Goal: Transaction & Acquisition: Purchase product/service

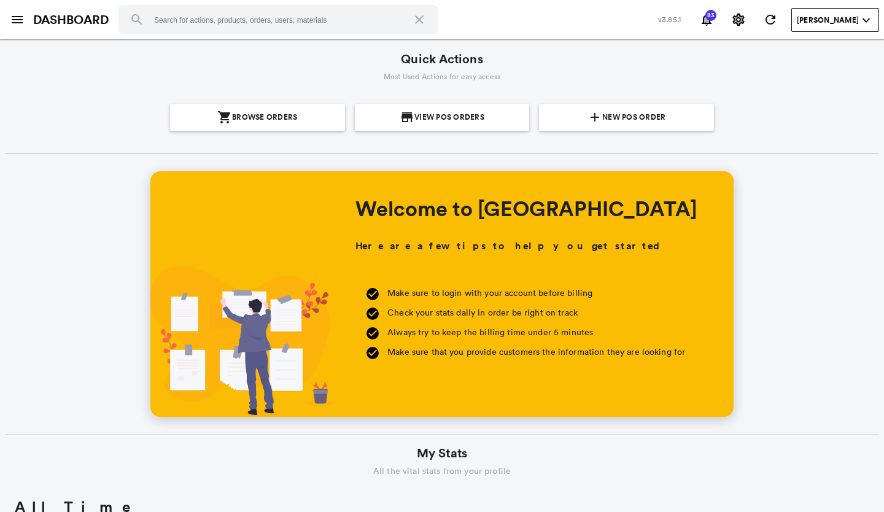
scroll to position [221, 423]
click at [617, 123] on span "New POS Order" at bounding box center [633, 117] width 63 height 27
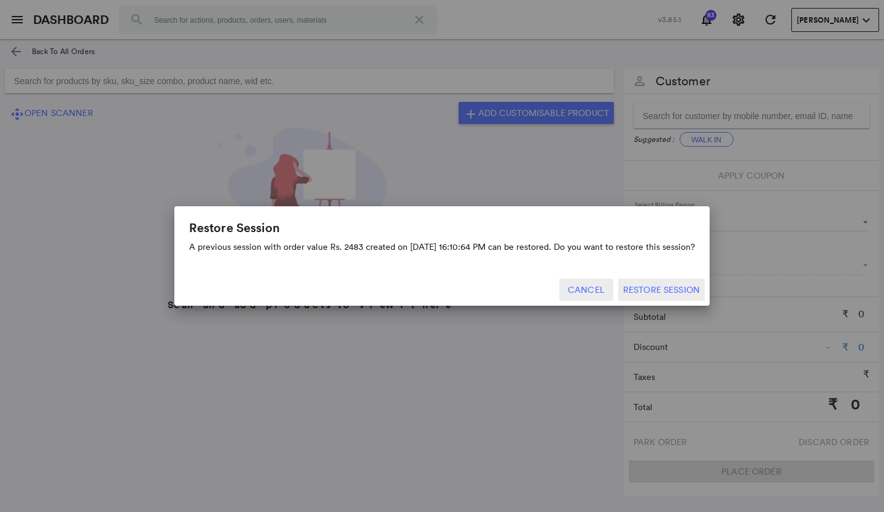
click at [592, 291] on button "Cancel" at bounding box center [586, 290] width 54 height 22
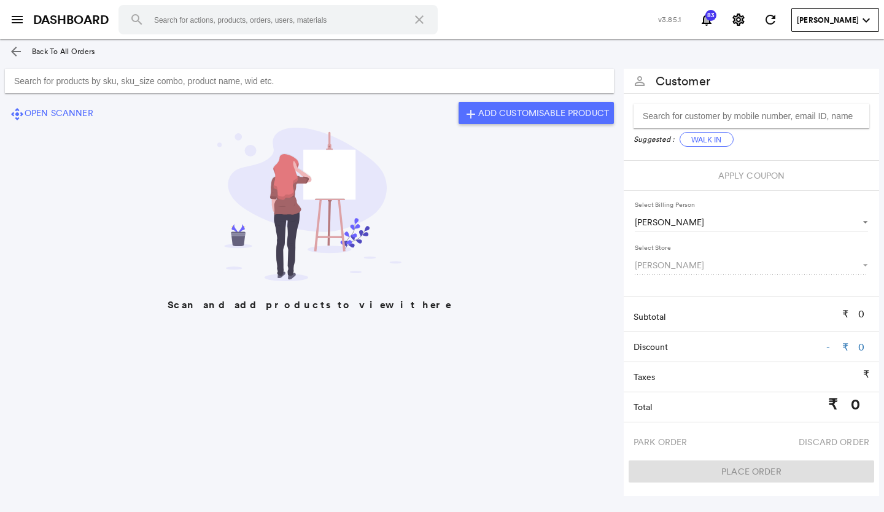
click at [15, 86] on input "Search for products by sku, sku_size combo, product name, wid etc." at bounding box center [309, 81] width 609 height 25
click at [18, 79] on input "Search for products by sku, sku_size combo, product name, wid etc." at bounding box center [309, 81] width 609 height 25
type input "ADRMAY0082M"
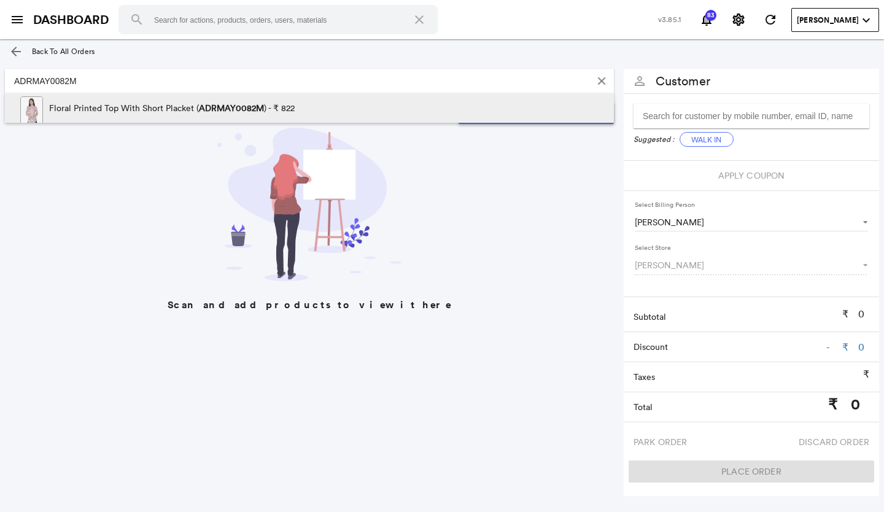
click at [373, 104] on span at bounding box center [354, 111] width 118 height 37
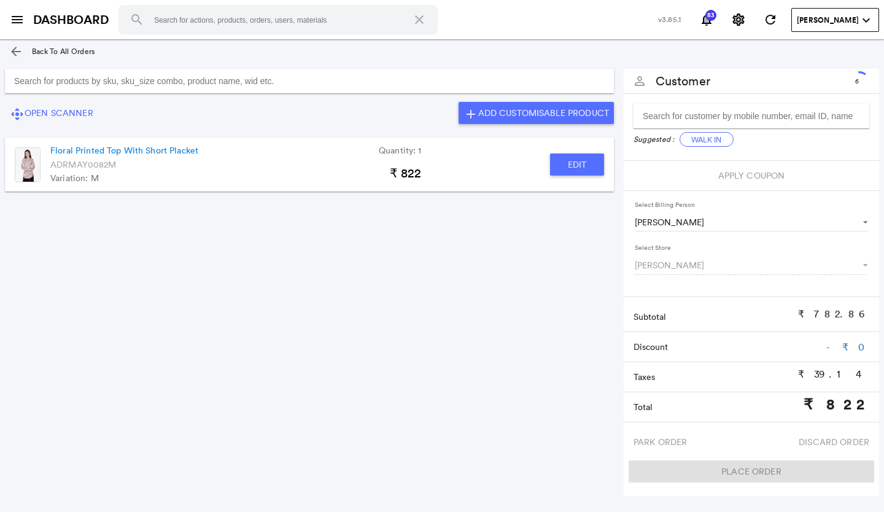
click at [18, 85] on input "Search for products by sku, sku_size combo, product name, wid etc." at bounding box center [309, 81] width 609 height 25
type input "ADRMAY0108XL"
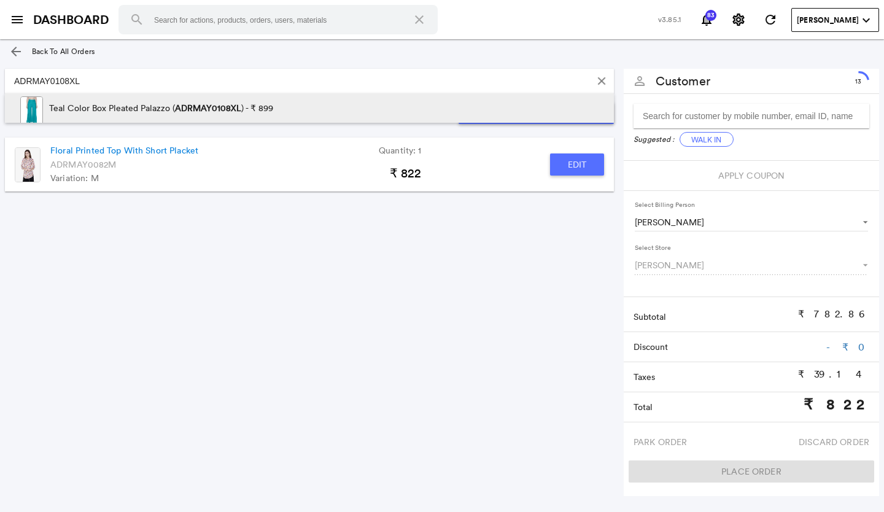
click at [296, 104] on span at bounding box center [332, 111] width 118 height 37
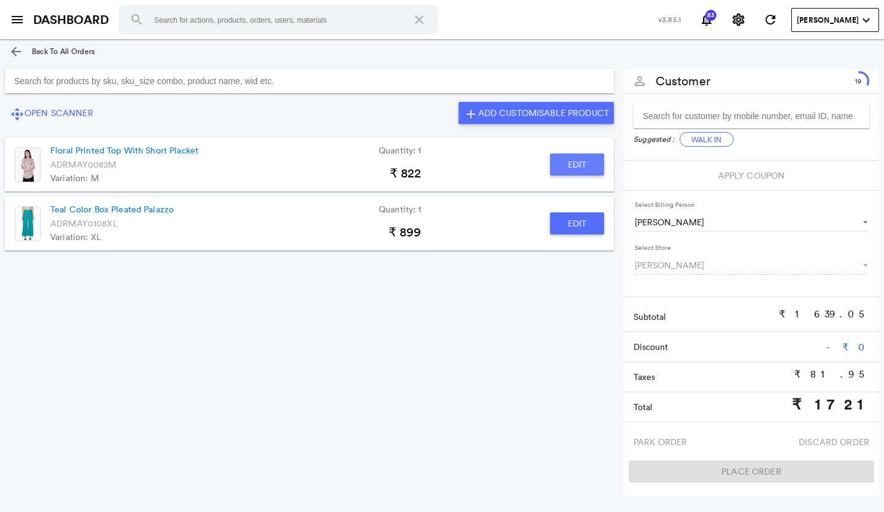
click at [578, 167] on button "Edit" at bounding box center [577, 165] width 54 height 22
type input "Floral Printed Top With Short Placket"
type input "1"
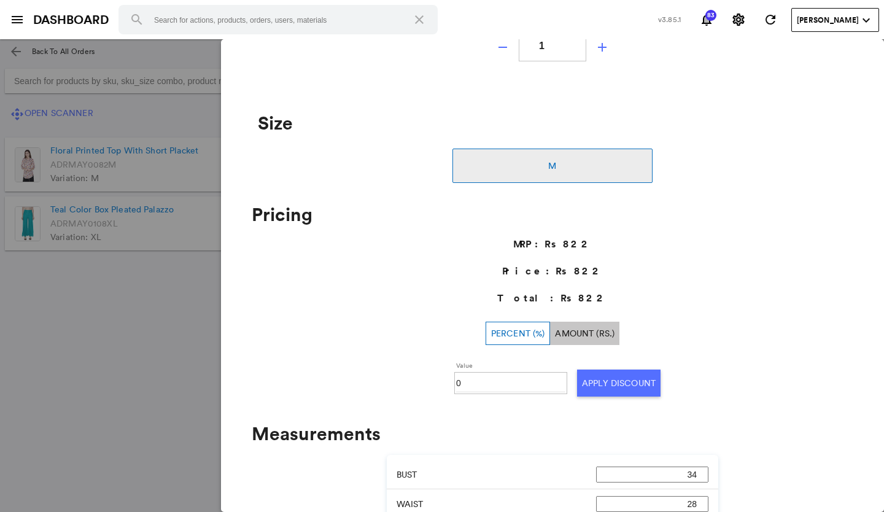
scroll to position [184, 0]
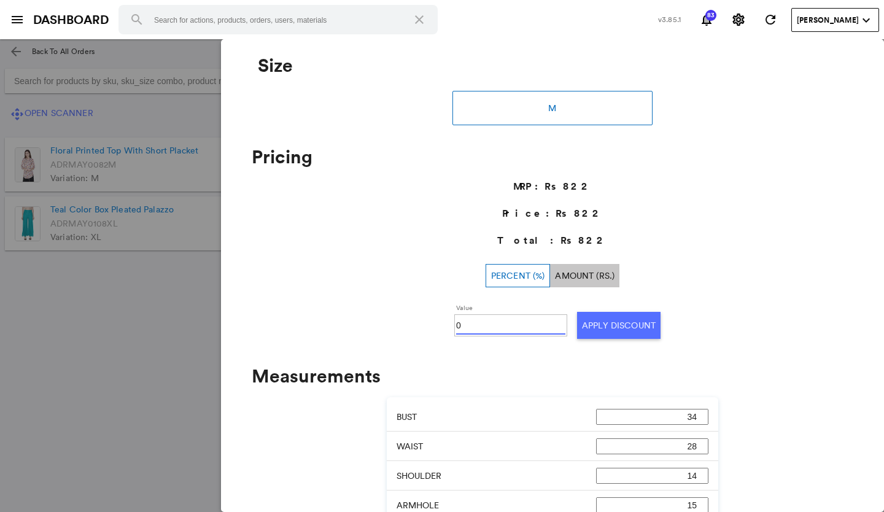
click at [469, 327] on input "0" at bounding box center [510, 325] width 109 height 18
type input "050"
click at [609, 325] on button "Apply Discount" at bounding box center [619, 325] width 84 height 27
click at [91, 345] on md-backdrop at bounding box center [442, 275] width 884 height 473
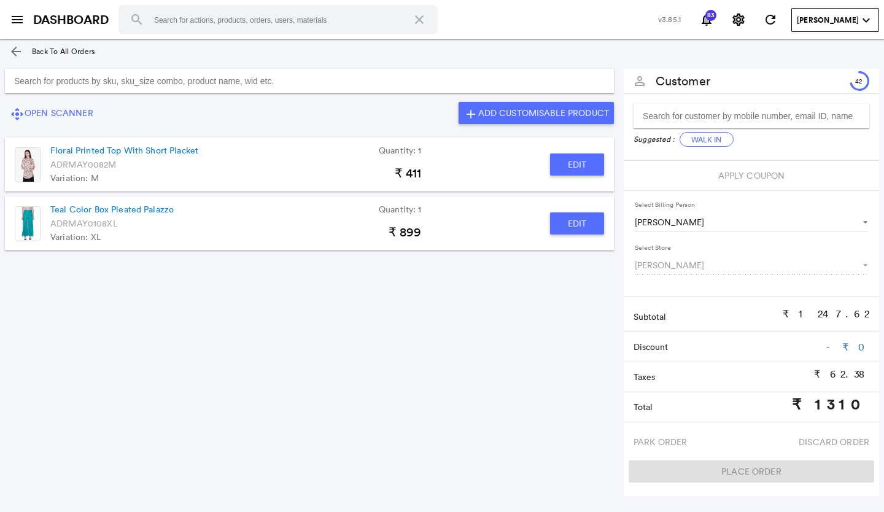
click at [574, 222] on button "Edit" at bounding box center [577, 223] width 54 height 22
type input "Teal Color Box Pleated Palazzo"
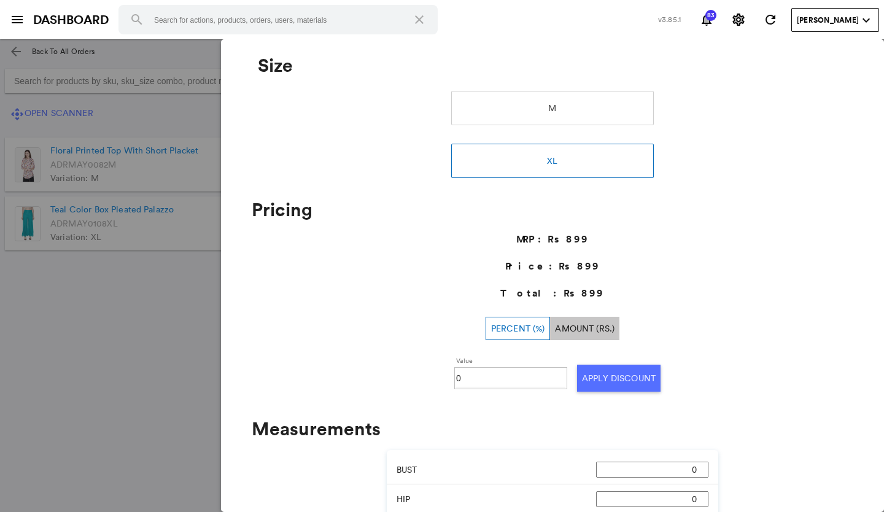
click at [474, 378] on input "0" at bounding box center [510, 378] width 109 height 18
type input "050"
click at [625, 377] on button "Apply Discount" at bounding box center [619, 378] width 84 height 27
click at [60, 378] on md-backdrop at bounding box center [442, 275] width 884 height 473
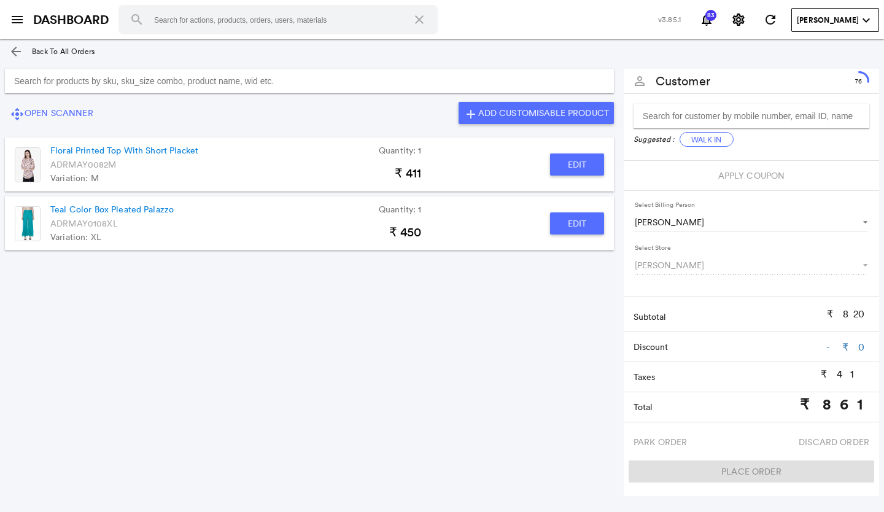
click at [24, 88] on input "Search for products by sku, sku_size combo, product name, wid etc." at bounding box center [309, 81] width 609 height 25
type input "ADRSEP0337XL"
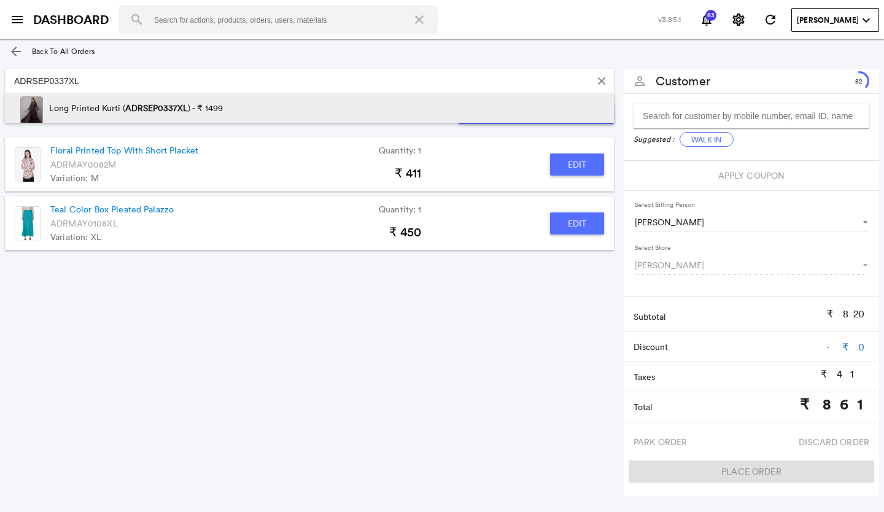
click at [211, 102] on p "Long Printed Kurti ( ADRSEP0337XL ) - ₹ 1499" at bounding box center [136, 107] width 174 height 29
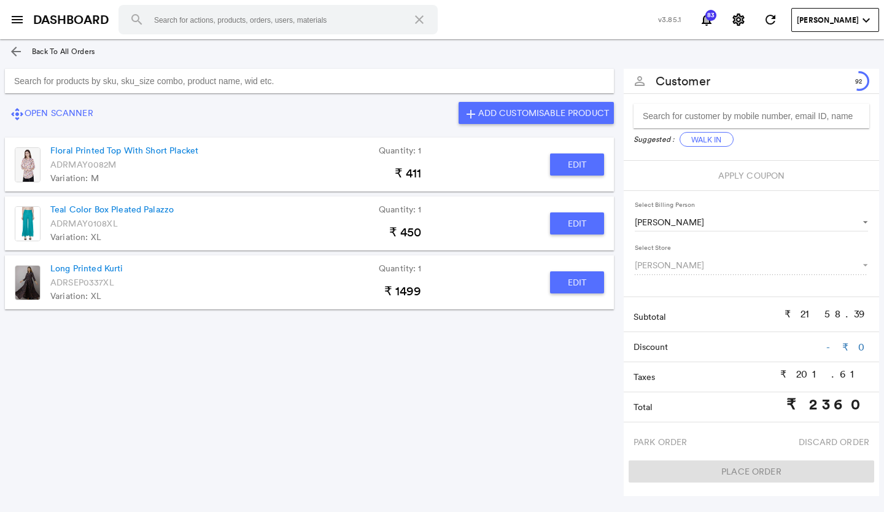
click at [593, 278] on button "Edit" at bounding box center [577, 282] width 54 height 22
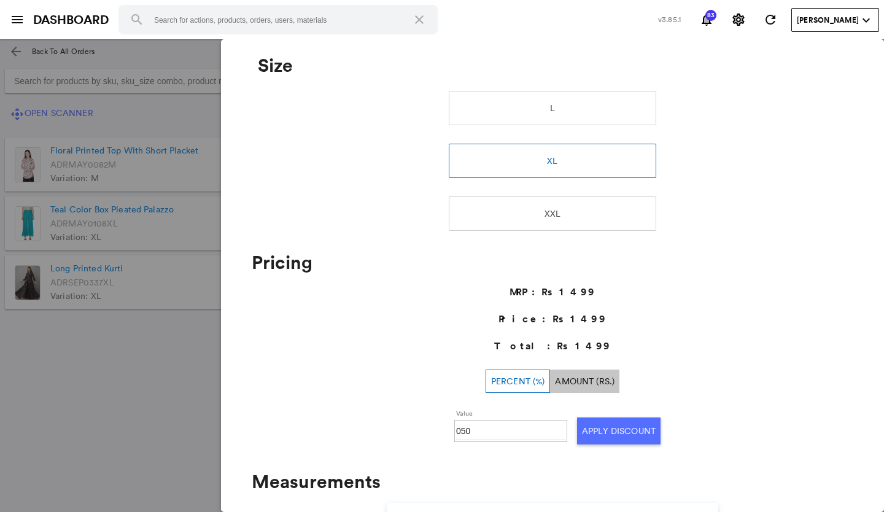
type input "Long Printed Kurti"
click at [491, 427] on input "0" at bounding box center [510, 431] width 109 height 18
type input "030"
click at [618, 432] on button "Apply Discount" at bounding box center [619, 431] width 84 height 27
click at [111, 392] on md-backdrop at bounding box center [442, 275] width 884 height 473
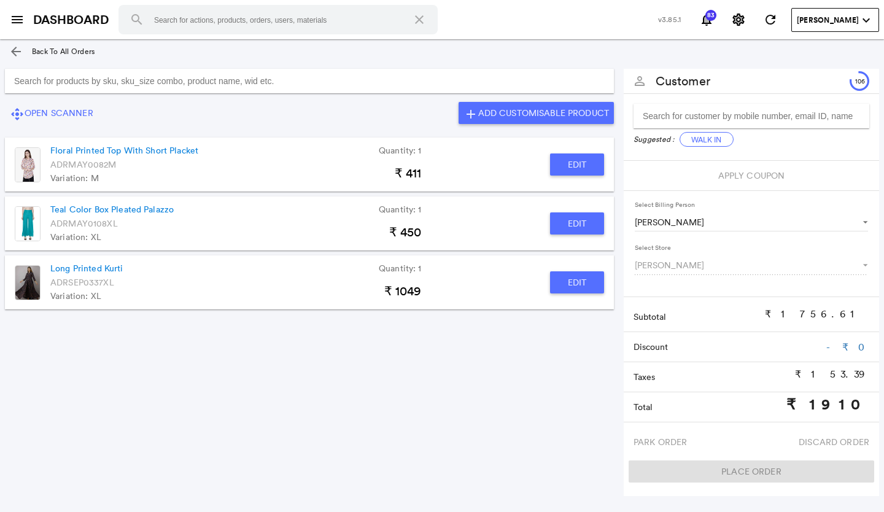
click at [31, 82] on input "Search for products by sku, sku_size combo, product name, wid etc." at bounding box center [309, 81] width 609 height 25
type input "ADRSEP0367"
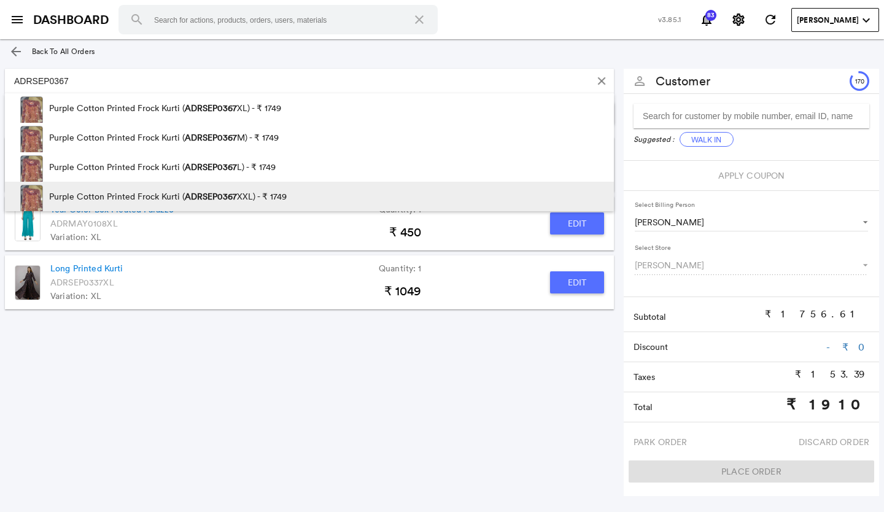
click at [223, 193] on span "ADRSEP0367" at bounding box center [211, 196] width 52 height 11
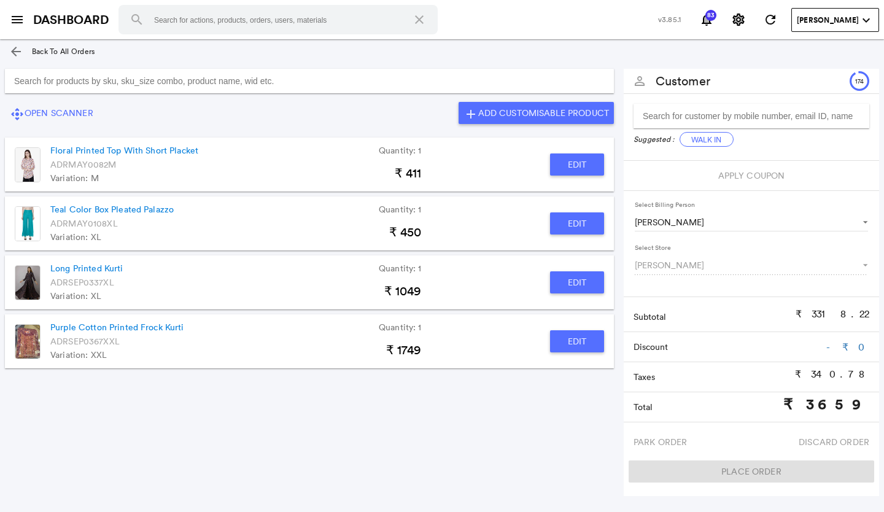
click at [576, 343] on button "Edit" at bounding box center [577, 341] width 54 height 22
type input "Purple Cotton Printed Frock Kurti"
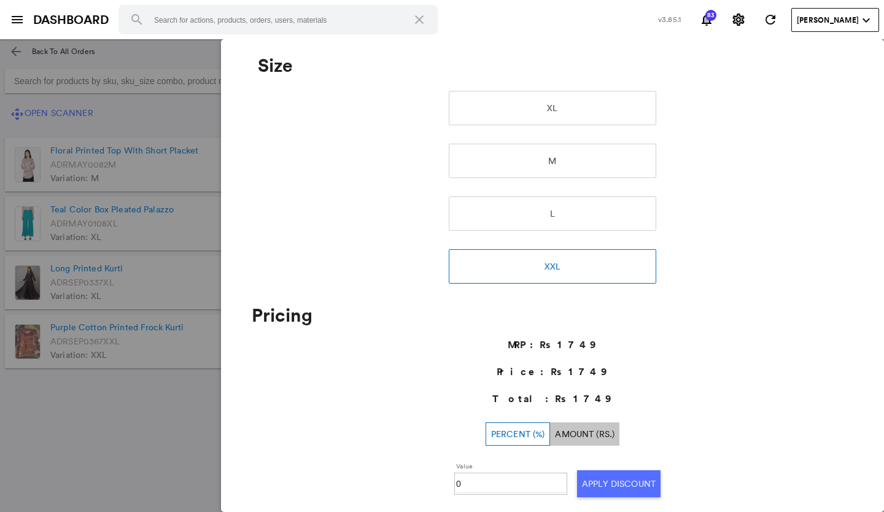
click at [473, 485] on input "0" at bounding box center [510, 484] width 109 height 18
type input "030"
click at [637, 484] on button "Apply Discount" at bounding box center [619, 483] width 84 height 27
click at [168, 430] on md-backdrop at bounding box center [442, 275] width 884 height 473
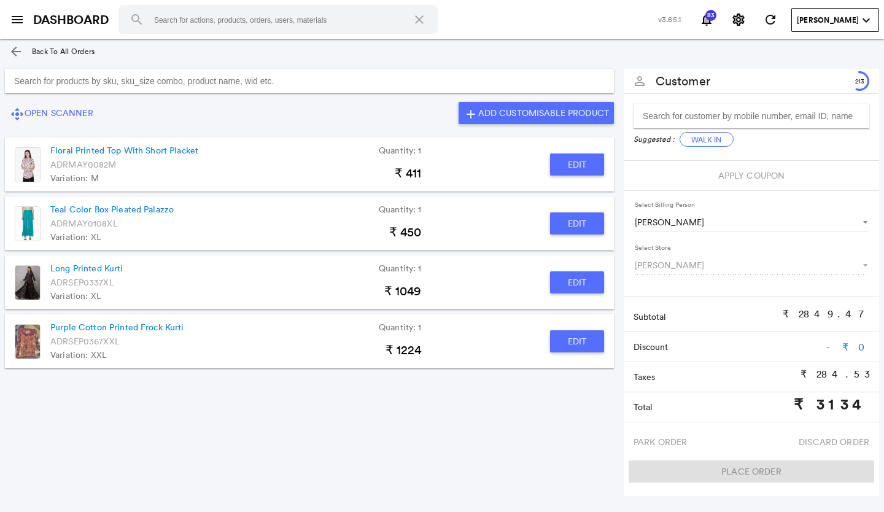
click at [33, 85] on input "Search for products by sku, sku_size combo, product name, wid etc." at bounding box center [309, 81] width 609 height 25
type input "ADRMAY0115"
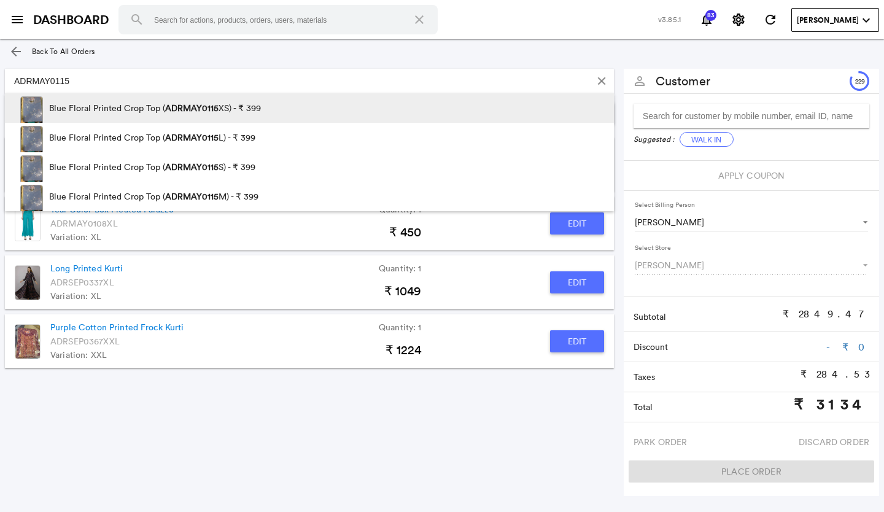
click at [197, 104] on span "ADRMAY0115" at bounding box center [191, 108] width 53 height 11
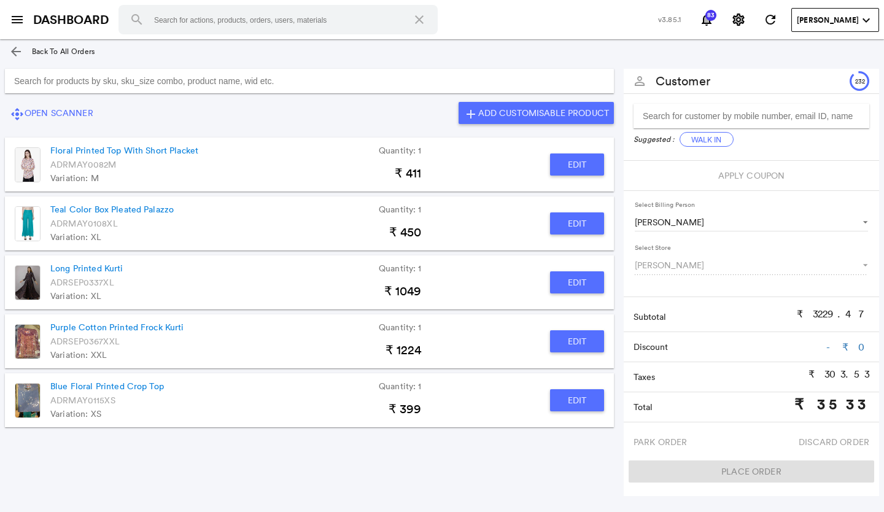
click at [577, 404] on button "Edit" at bounding box center [577, 400] width 54 height 22
type input "Blue Floral Printed Crop Top"
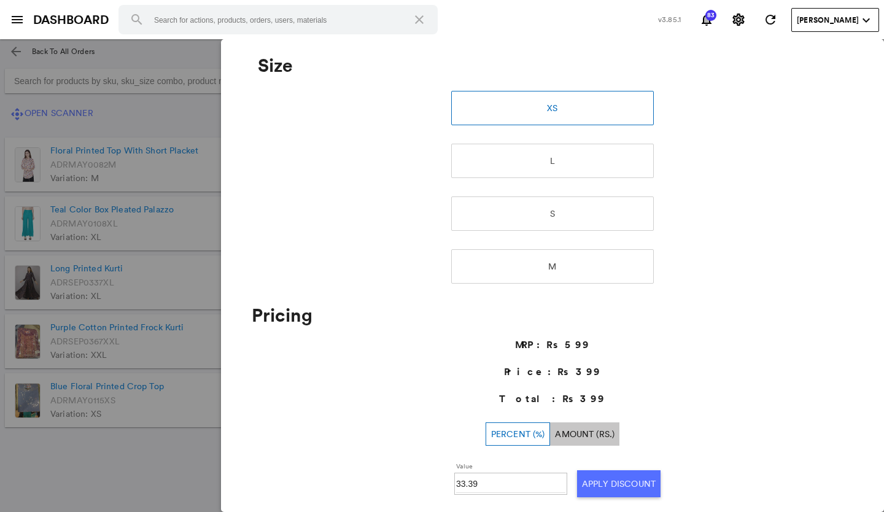
click at [475, 482] on input "33.39" at bounding box center [510, 484] width 109 height 18
type input "3"
type input "30"
click at [620, 482] on button "Apply Discount" at bounding box center [619, 483] width 84 height 27
click at [83, 477] on md-backdrop at bounding box center [442, 275] width 884 height 473
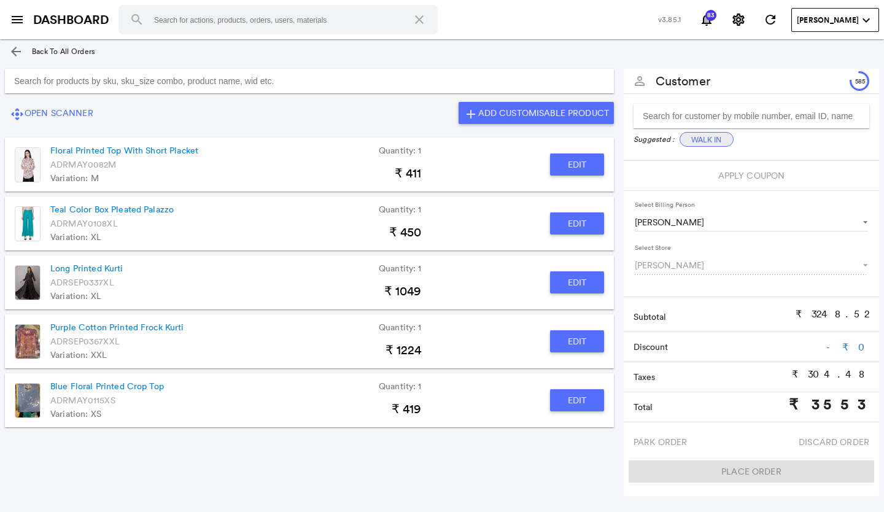
click at [704, 138] on button "Walk In" at bounding box center [707, 139] width 54 height 15
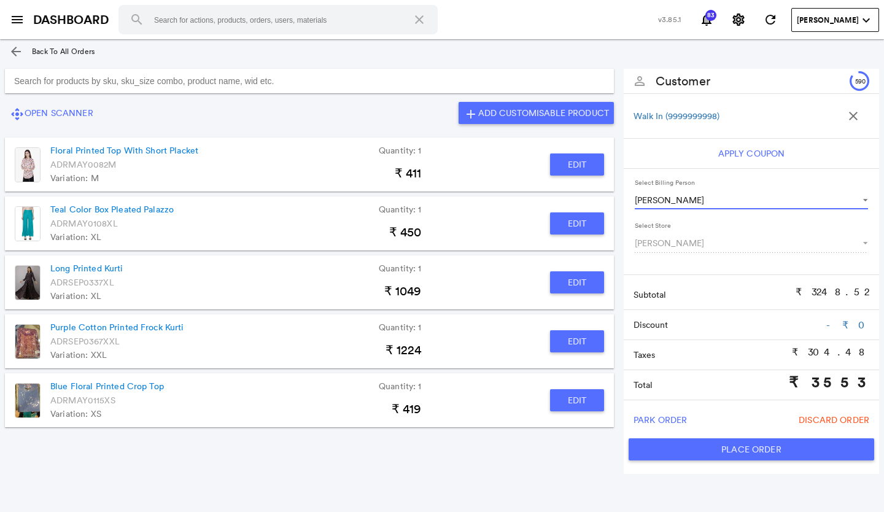
click at [865, 202] on span "Select Billing Person" at bounding box center [859, 199] width 15 height 12
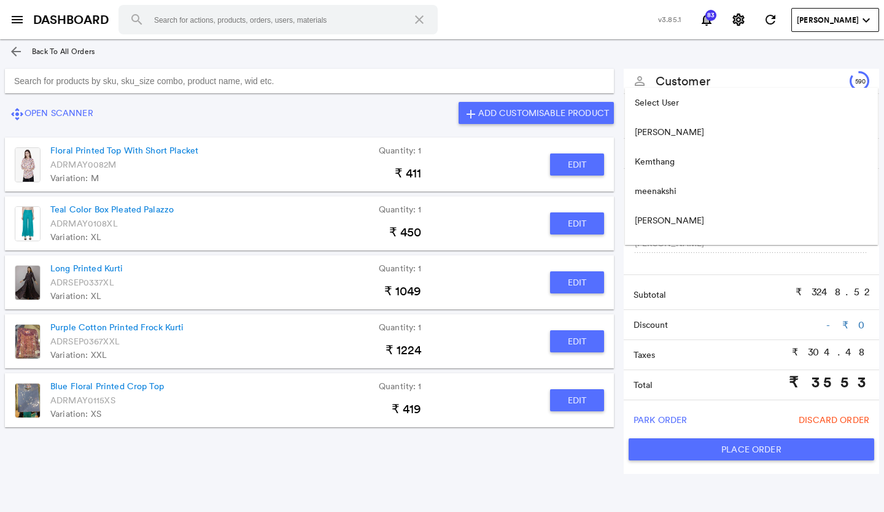
scroll to position [108, 0]
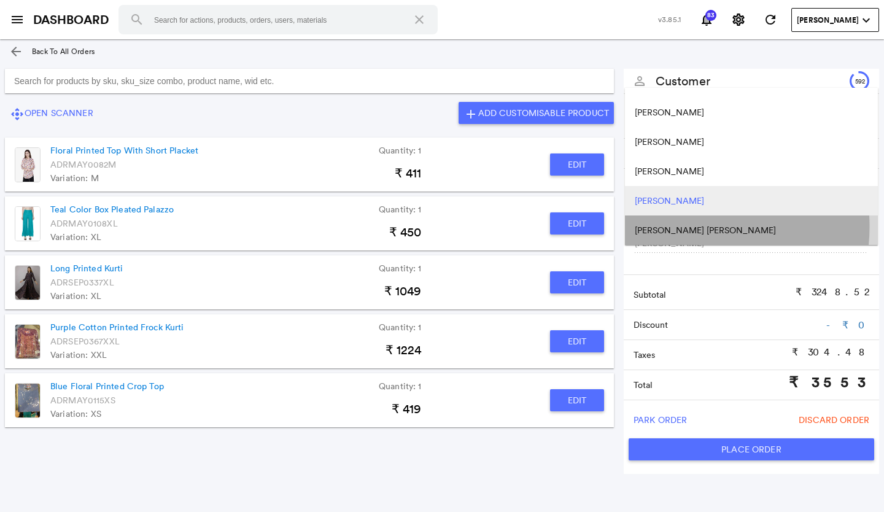
click at [684, 227] on span "[PERSON_NAME] [PERSON_NAME]" at bounding box center [705, 230] width 141 height 12
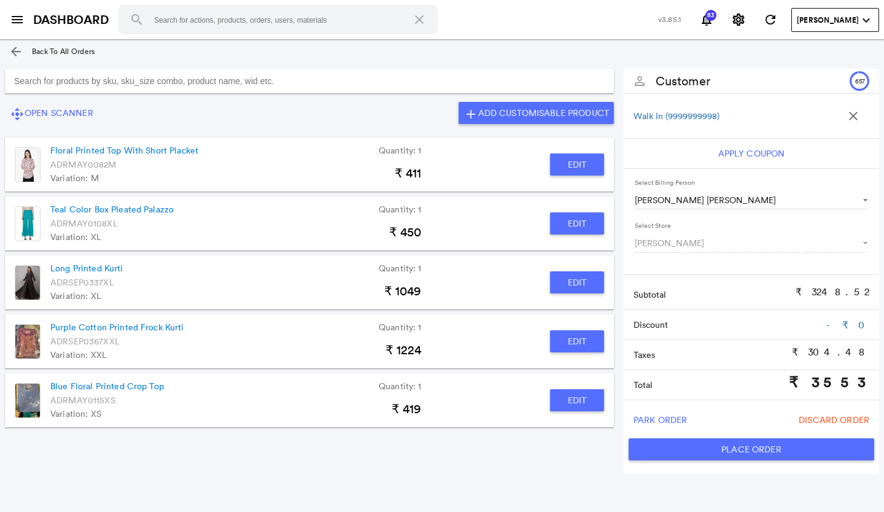
click at [711, 442] on button "Place Order" at bounding box center [752, 449] width 246 height 22
type input "3553"
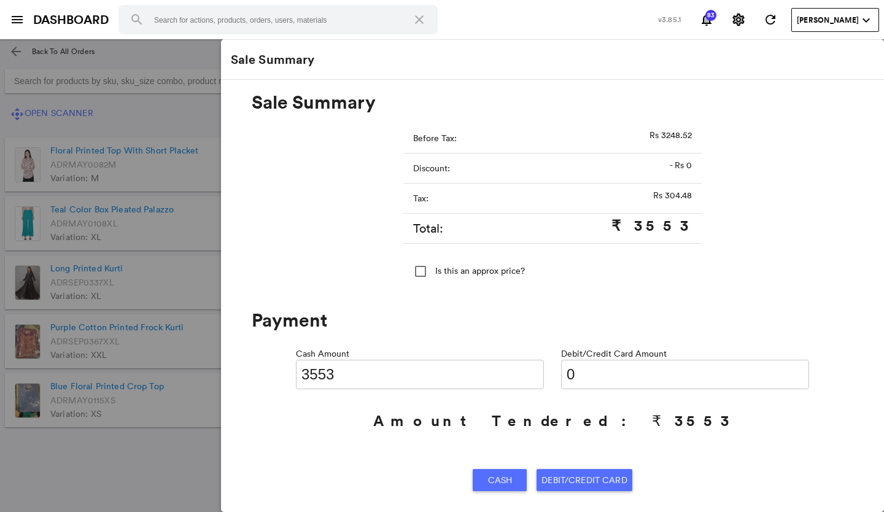
click at [579, 375] on input "0" at bounding box center [685, 374] width 248 height 29
type input "03553"
type input "0"
type input "03553"
click at [588, 478] on span "Debit/Credit Card" at bounding box center [584, 480] width 85 height 22
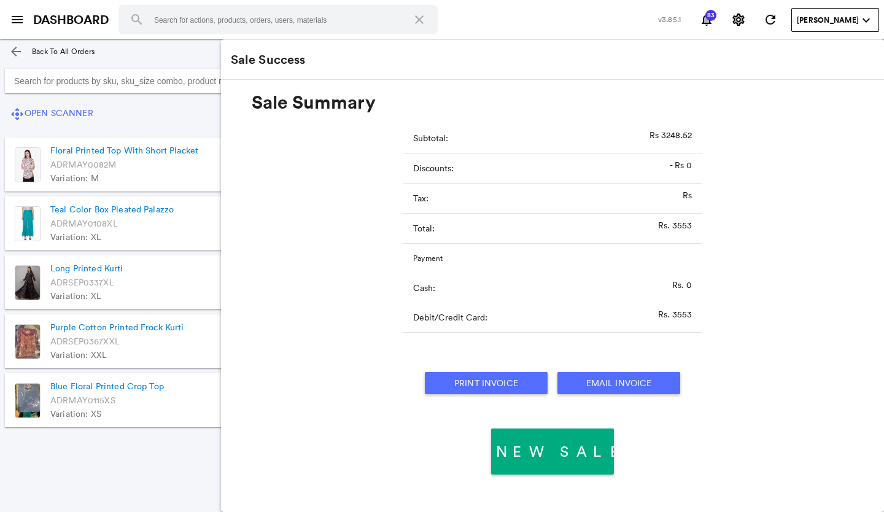
click at [501, 384] on button "Print Invoice" at bounding box center [486, 383] width 123 height 22
click at [14, 48] on md-icon "arrow_back" at bounding box center [16, 51] width 15 height 15
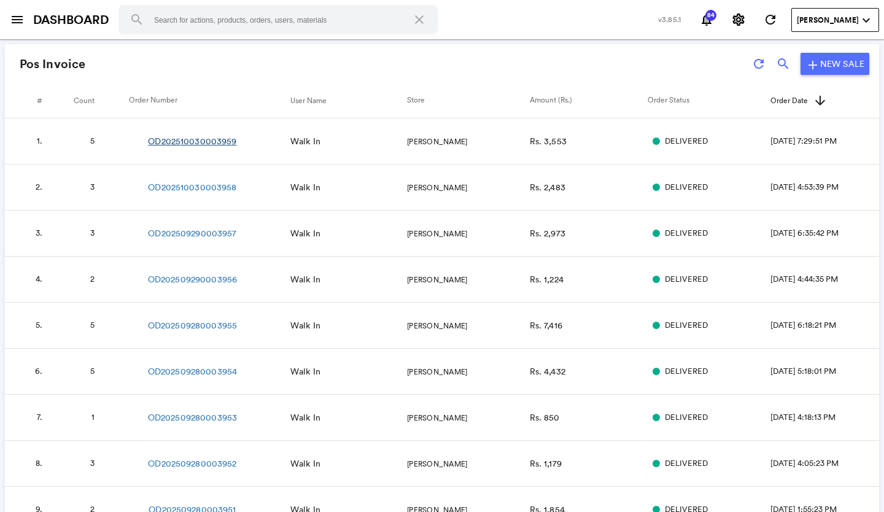
click at [209, 142] on link "OD202510030003959" at bounding box center [192, 141] width 88 height 12
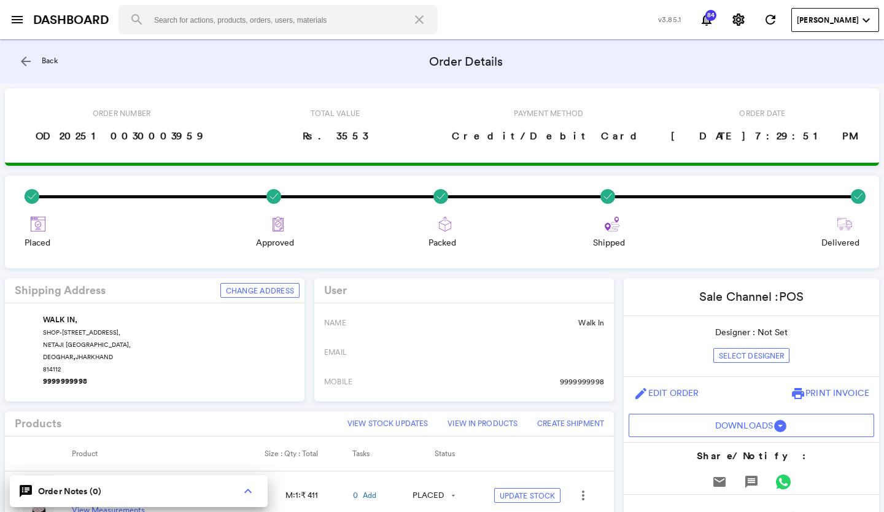
click at [23, 58] on md-icon "arrow_back" at bounding box center [25, 61] width 15 height 15
